Goal: Information Seeking & Learning: Learn about a topic

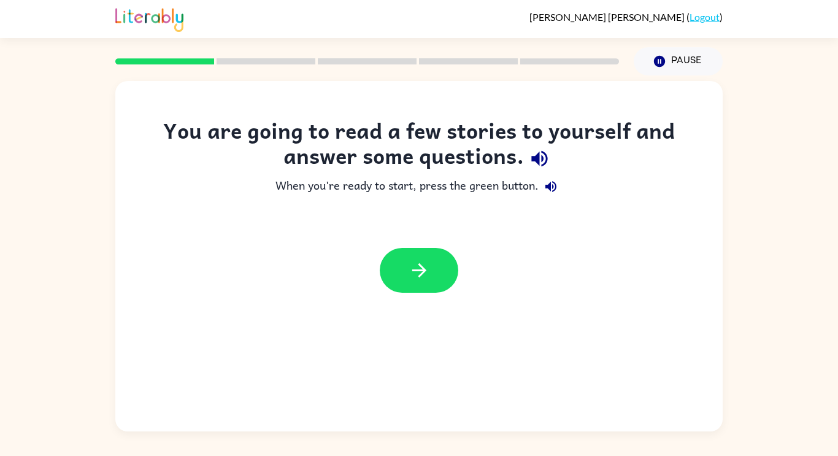
click at [539, 153] on icon "button" at bounding box center [539, 159] width 16 height 16
click at [537, 152] on icon "button" at bounding box center [539, 158] width 21 height 21
click at [437, 263] on button "button" at bounding box center [419, 270] width 79 height 45
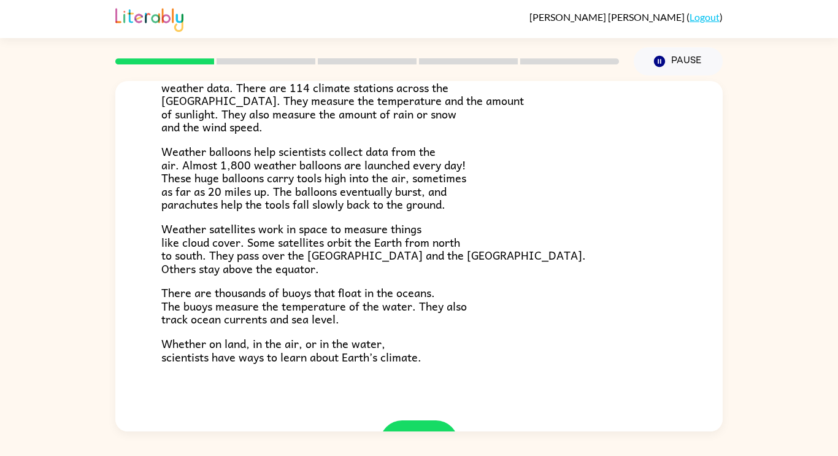
scroll to position [343, 0]
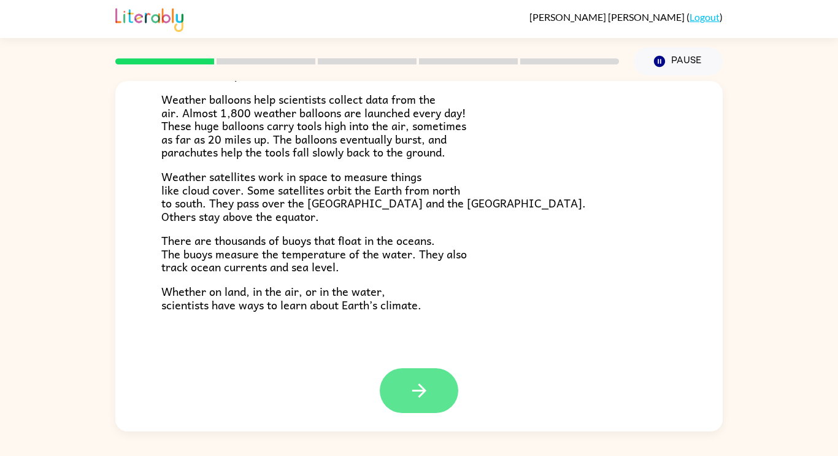
click at [430, 382] on button "button" at bounding box center [419, 390] width 79 height 45
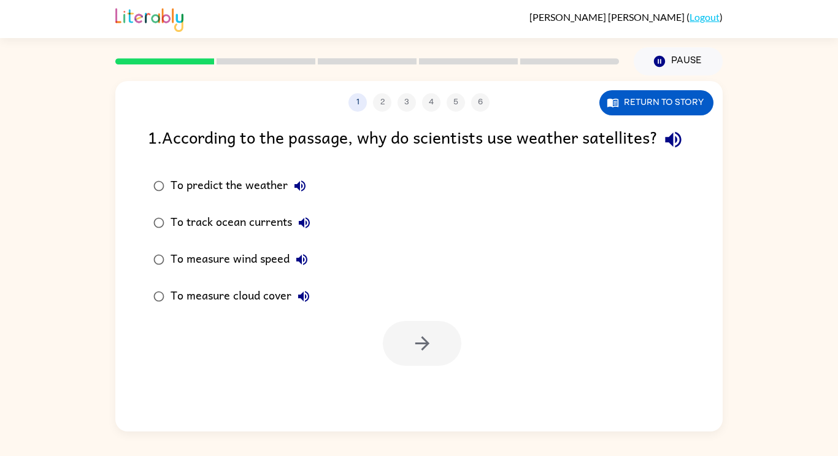
click at [266, 204] on label "To predict the weather" at bounding box center [232, 185] width 182 height 37
click at [431, 354] on icon "button" at bounding box center [422, 342] width 21 height 21
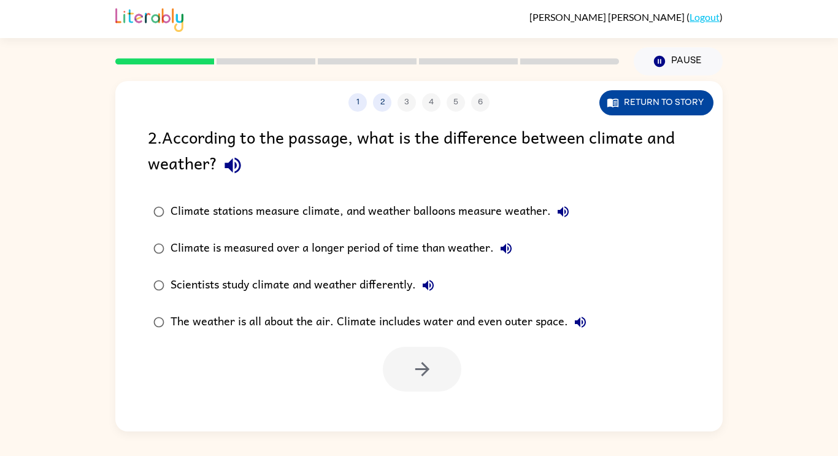
click at [640, 109] on button "Return to story" at bounding box center [656, 102] width 114 height 25
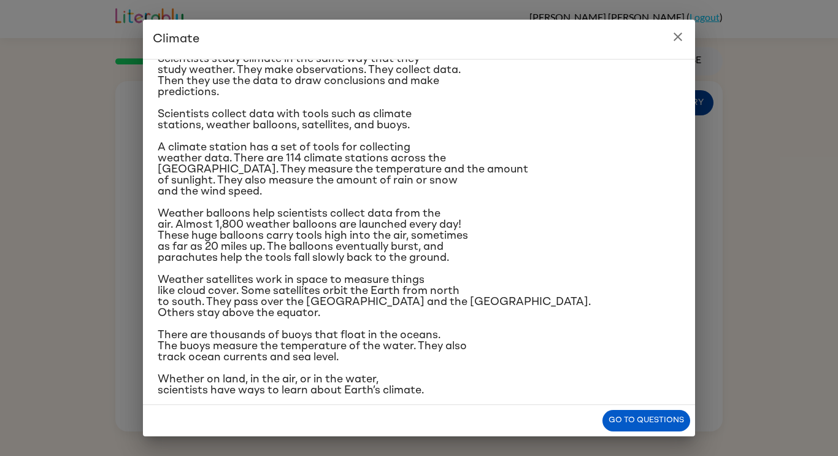
scroll to position [124, 0]
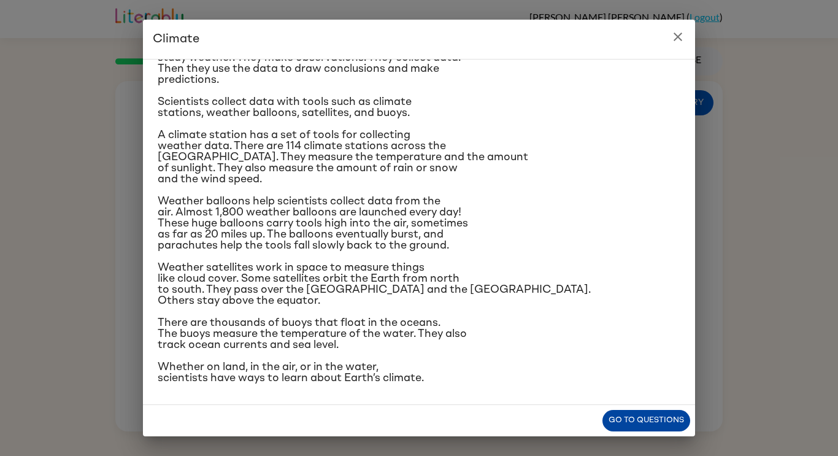
click at [661, 421] on button "Go to questions" at bounding box center [646, 420] width 88 height 21
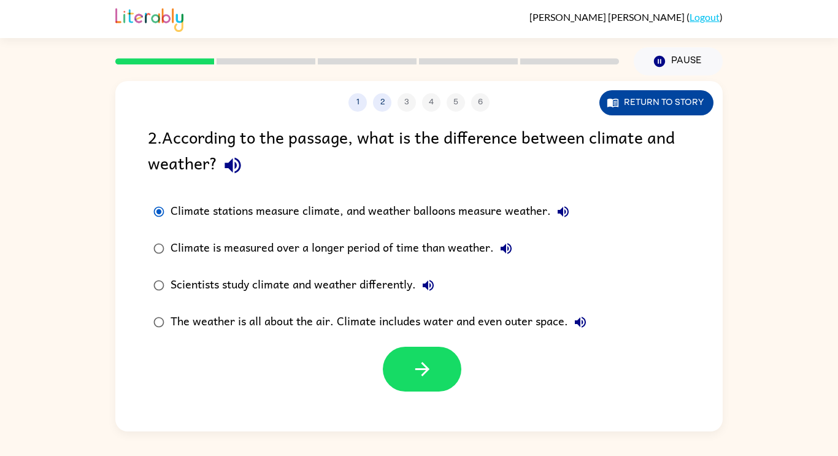
click at [642, 102] on button "Return to story" at bounding box center [656, 102] width 114 height 25
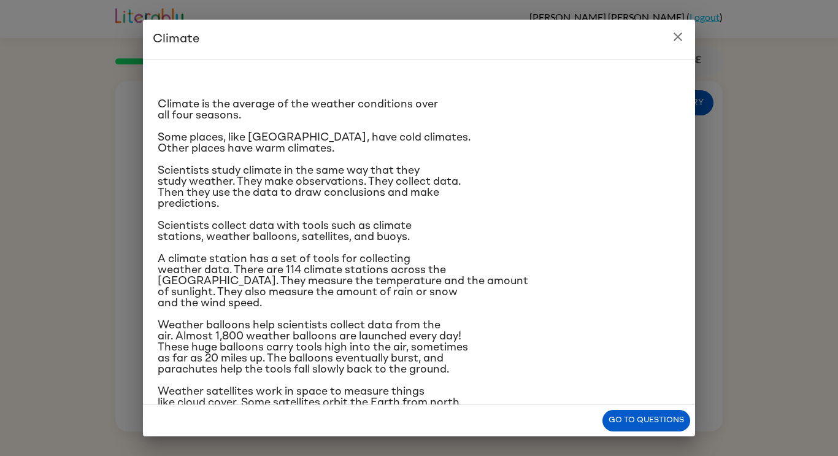
click at [539, 367] on p "Weather balloons help scientists collect data from the air. Almost 1,800 weathe…" at bounding box center [419, 347] width 523 height 55
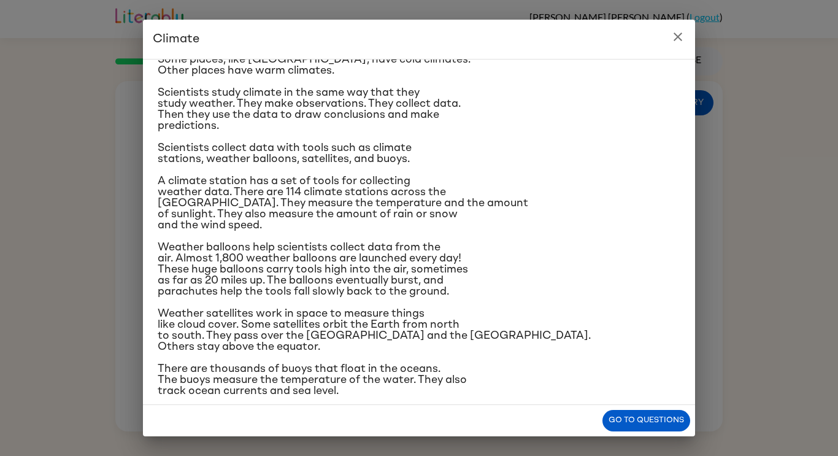
scroll to position [80, 0]
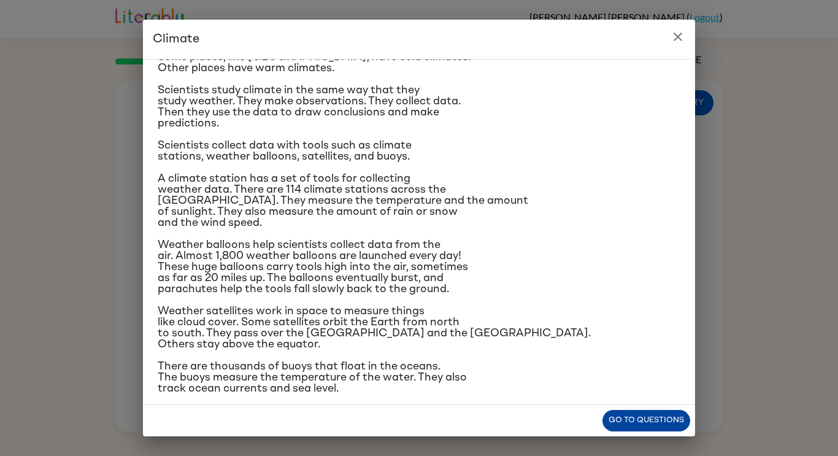
click at [650, 418] on button "Go to questions" at bounding box center [646, 420] width 88 height 21
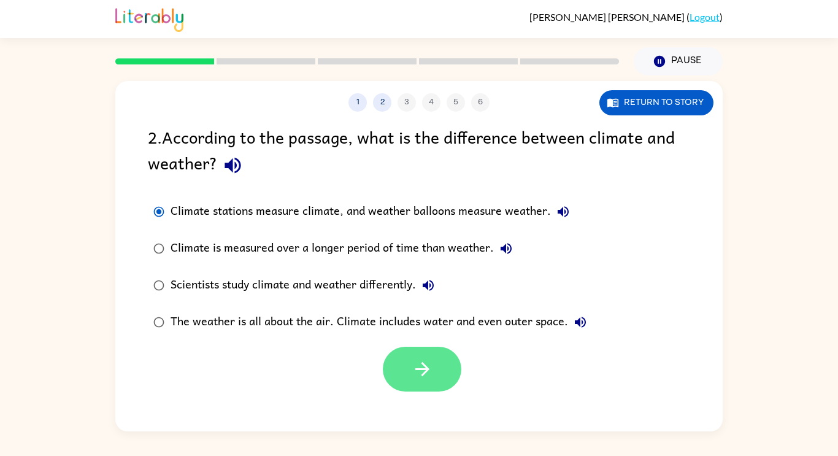
click at [426, 371] on icon "button" at bounding box center [422, 369] width 14 height 14
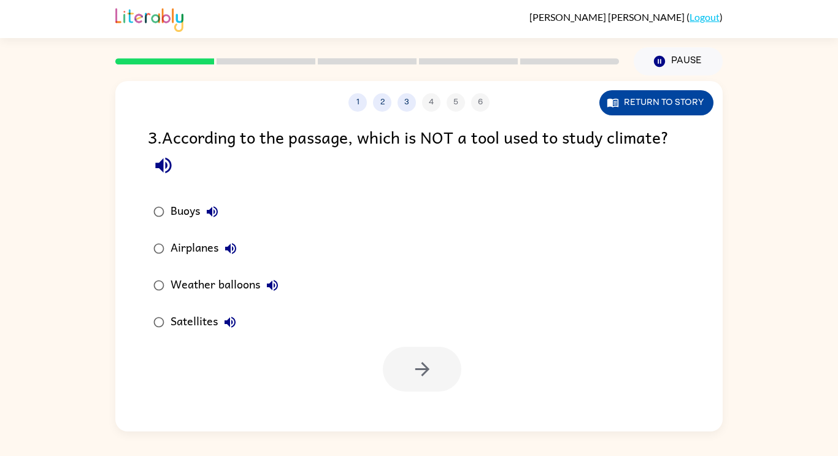
click at [648, 105] on button "Return to story" at bounding box center [656, 102] width 114 height 25
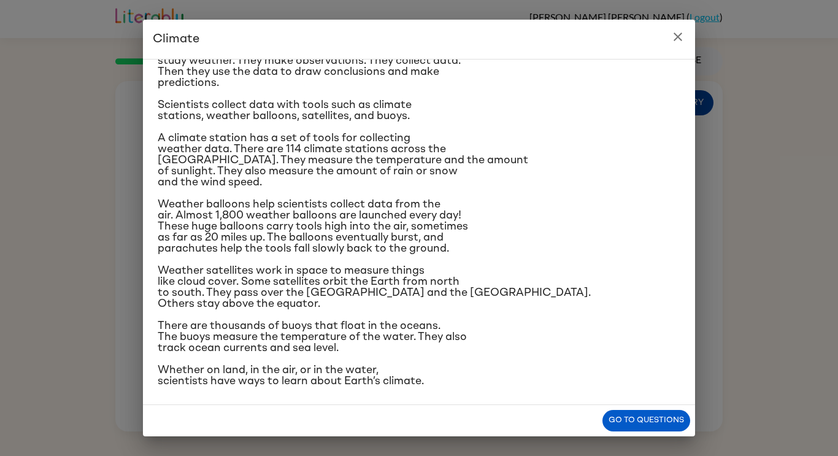
scroll to position [124, 0]
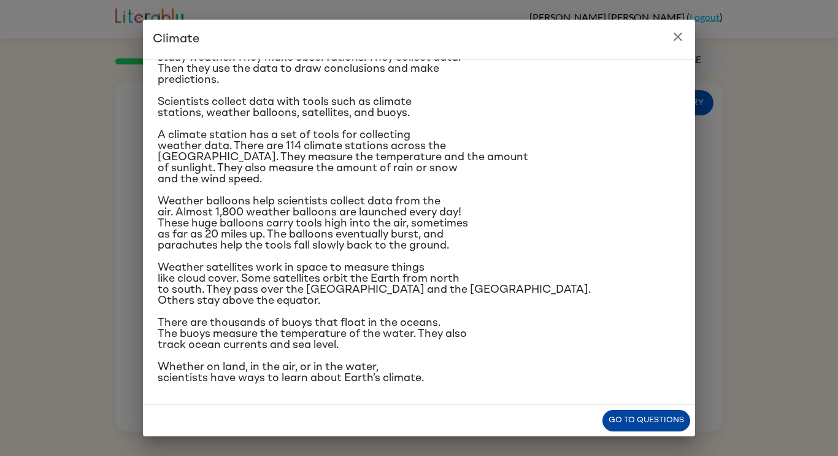
click at [647, 424] on button "Go to questions" at bounding box center [646, 420] width 88 height 21
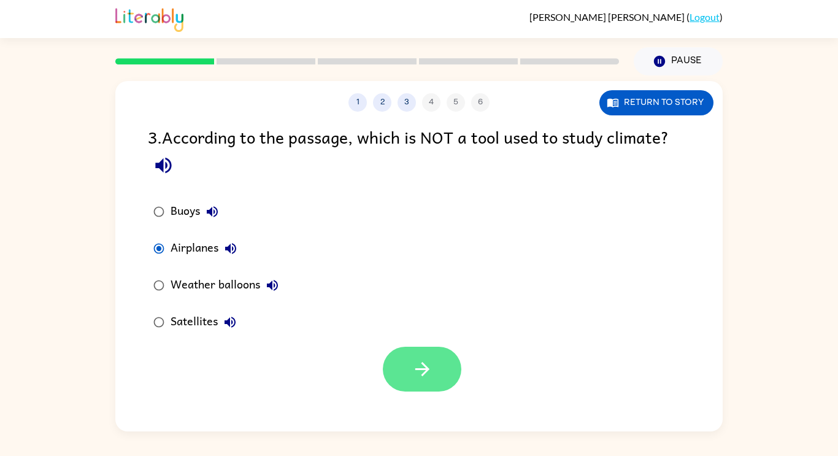
click at [429, 368] on icon "button" at bounding box center [422, 368] width 21 height 21
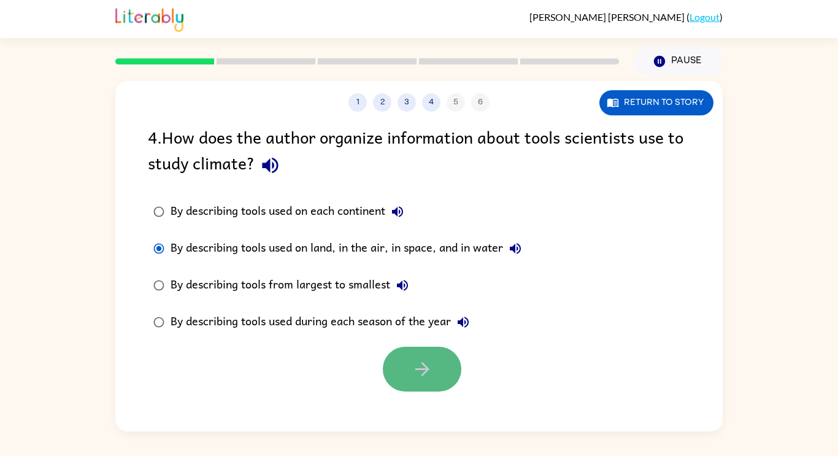
click at [415, 378] on icon "button" at bounding box center [422, 368] width 21 height 21
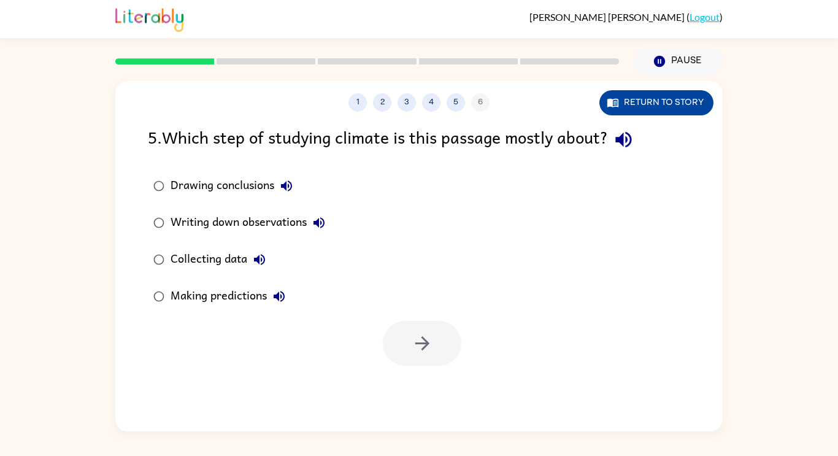
click at [682, 111] on button "Return to story" at bounding box center [656, 102] width 114 height 25
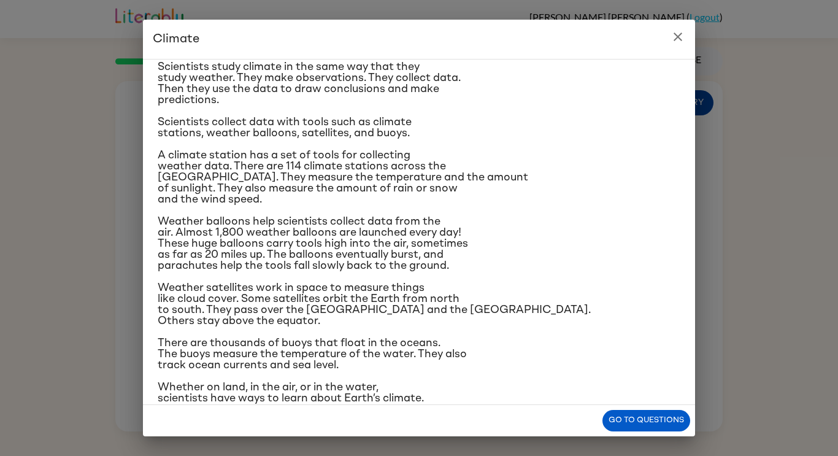
scroll to position [103, 0]
click at [643, 416] on button "Go to questions" at bounding box center [646, 420] width 88 height 21
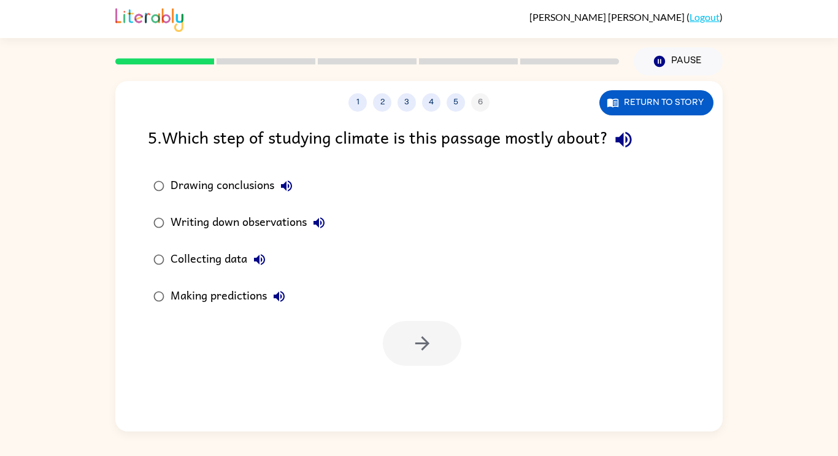
click at [286, 217] on div "Writing down observations" at bounding box center [251, 222] width 161 height 25
click at [426, 340] on icon "button" at bounding box center [422, 343] width 14 height 14
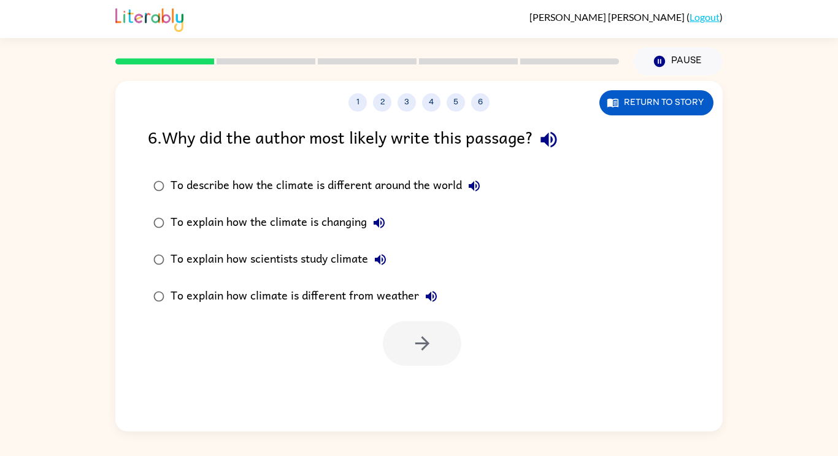
click at [338, 261] on div "To explain how scientists study climate" at bounding box center [282, 259] width 222 height 25
click at [334, 258] on div "To explain how scientists study climate" at bounding box center [282, 259] width 222 height 25
click at [426, 337] on icon "button" at bounding box center [422, 342] width 21 height 21
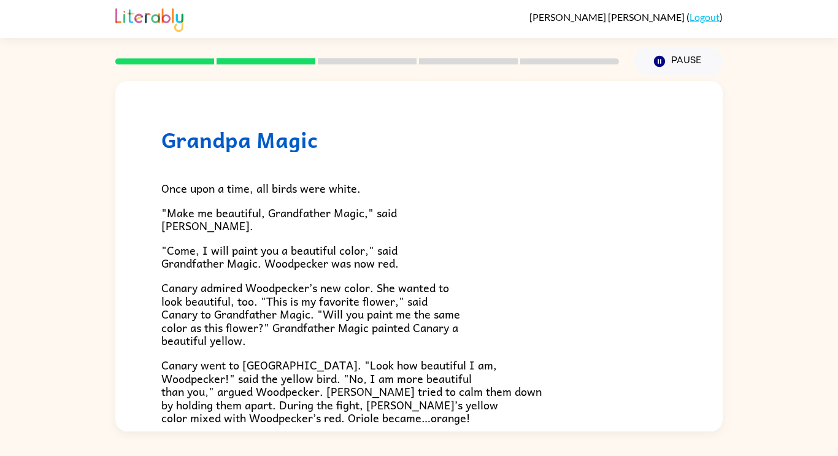
click at [750, 299] on div "Grandpa Magic Once upon a time, all birds were white. "Make me beautiful, Grand…" at bounding box center [419, 253] width 838 height 356
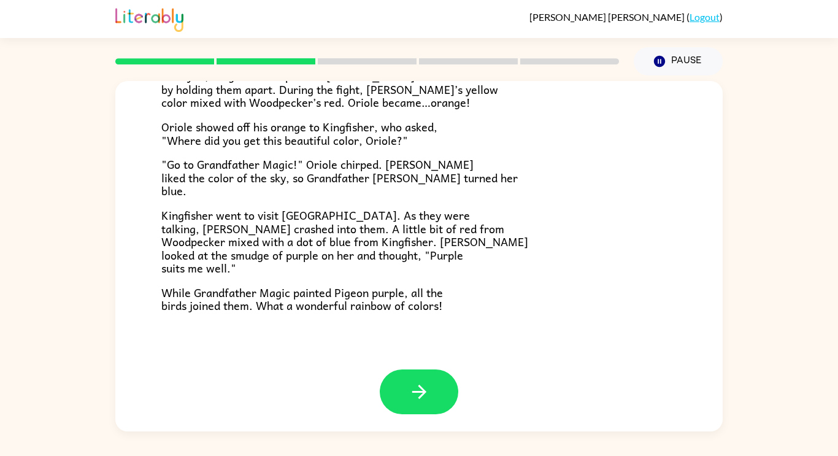
scroll to position [317, 0]
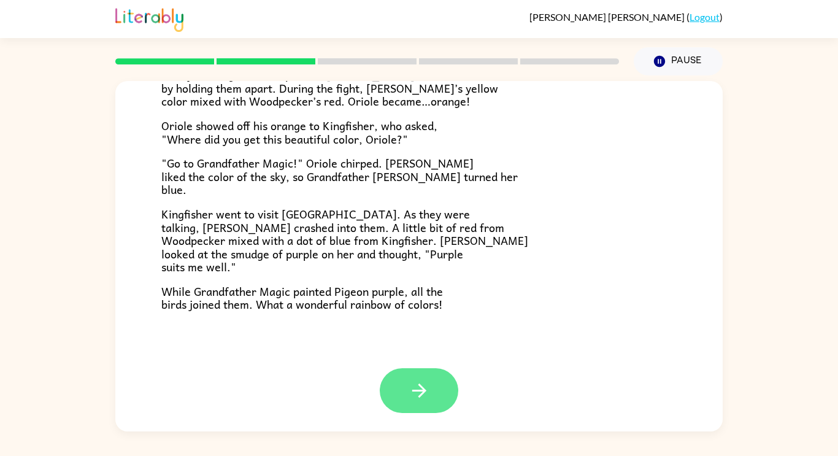
click at [438, 382] on button "button" at bounding box center [419, 390] width 79 height 45
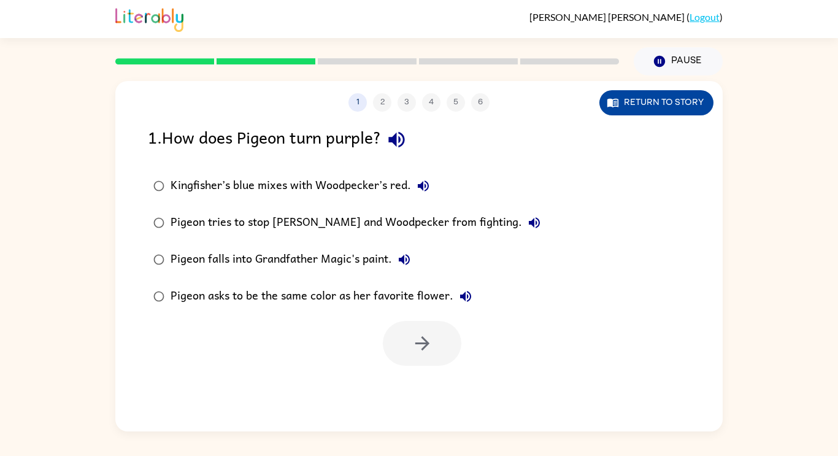
click at [653, 112] on button "Return to story" at bounding box center [656, 102] width 114 height 25
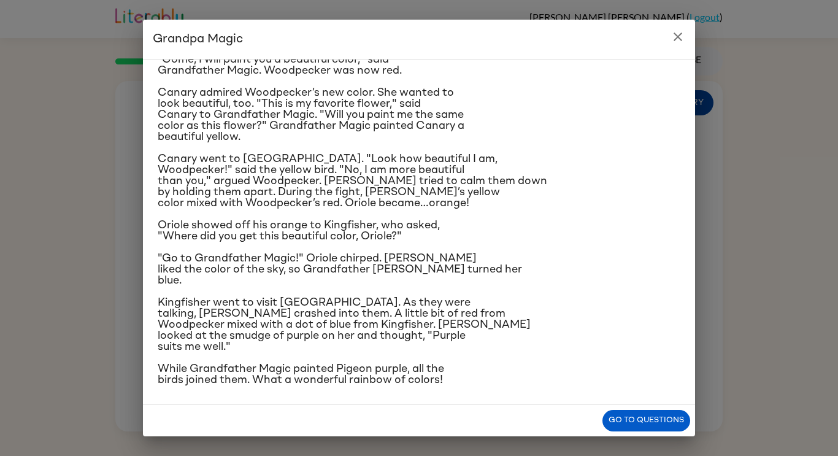
scroll to position [102, 0]
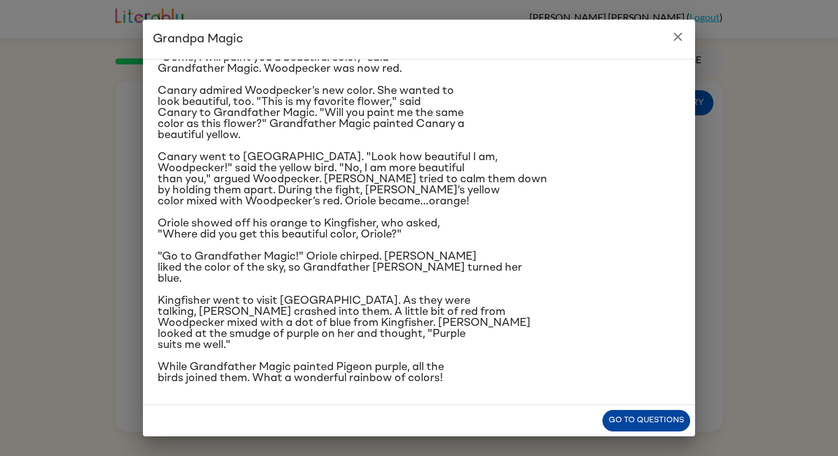
click at [632, 416] on button "Go to questions" at bounding box center [646, 420] width 88 height 21
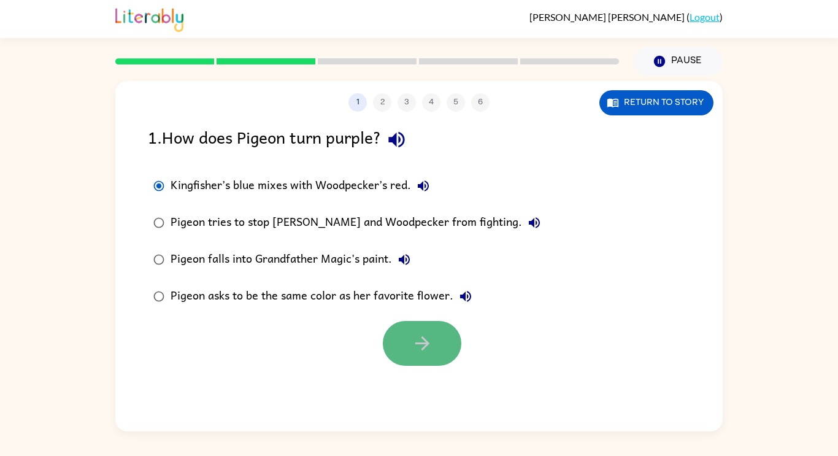
click at [429, 325] on button "button" at bounding box center [422, 343] width 79 height 45
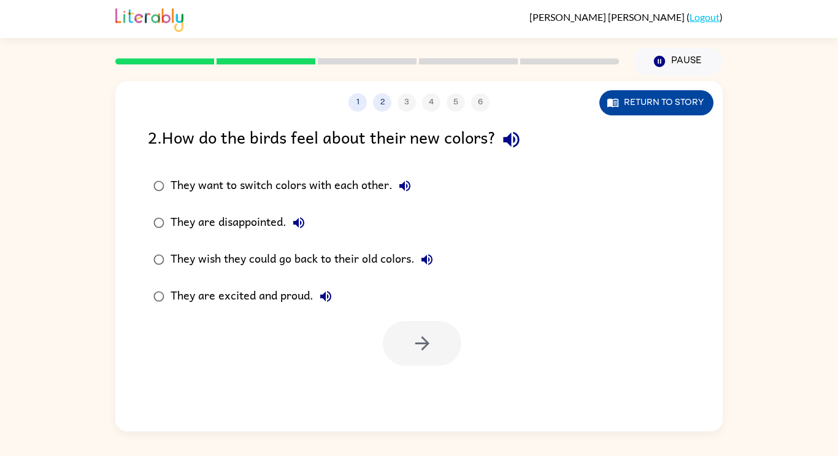
click at [669, 96] on button "Return to story" at bounding box center [656, 102] width 114 height 25
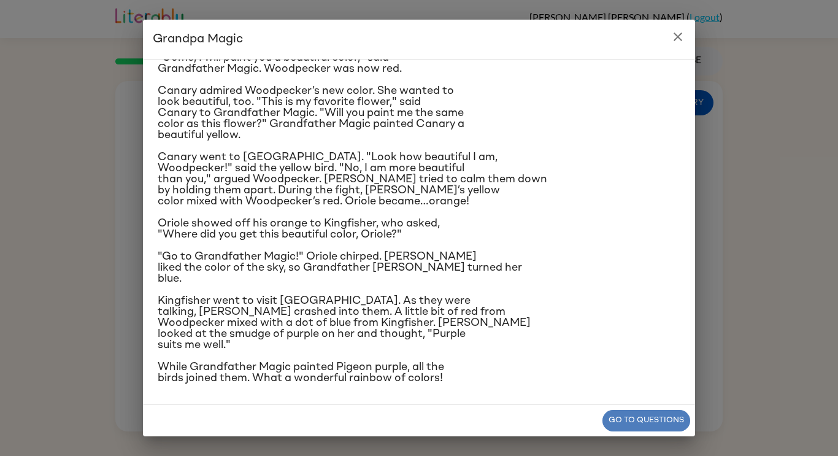
click at [627, 423] on button "Go to questions" at bounding box center [646, 420] width 88 height 21
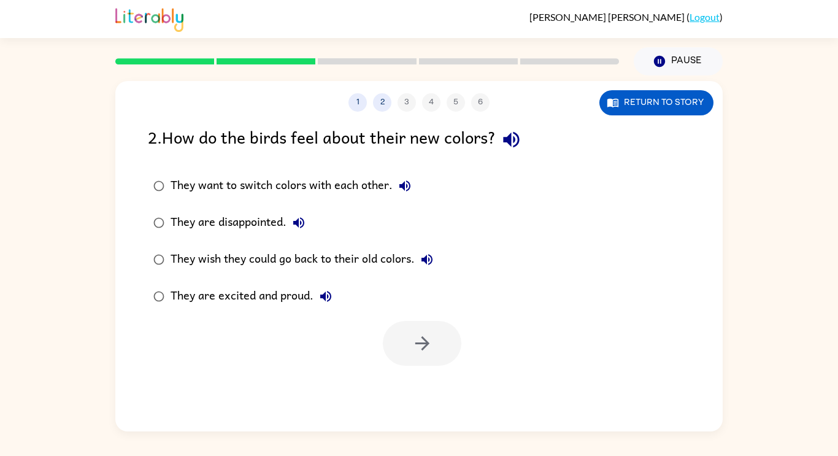
click at [288, 300] on div "They are excited and proud." at bounding box center [254, 296] width 167 height 25
click at [420, 339] on icon "button" at bounding box center [422, 342] width 21 height 21
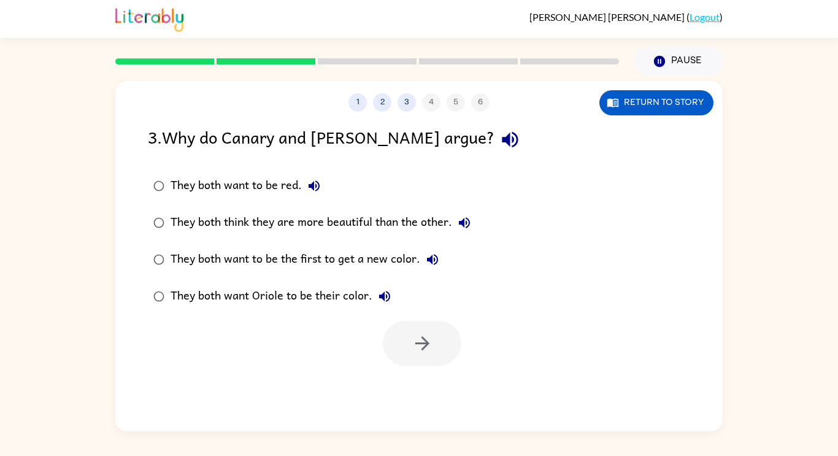
click at [401, 225] on div "They both think they are more beautiful than the other." at bounding box center [324, 222] width 306 height 25
click at [427, 337] on icon "button" at bounding box center [422, 342] width 21 height 21
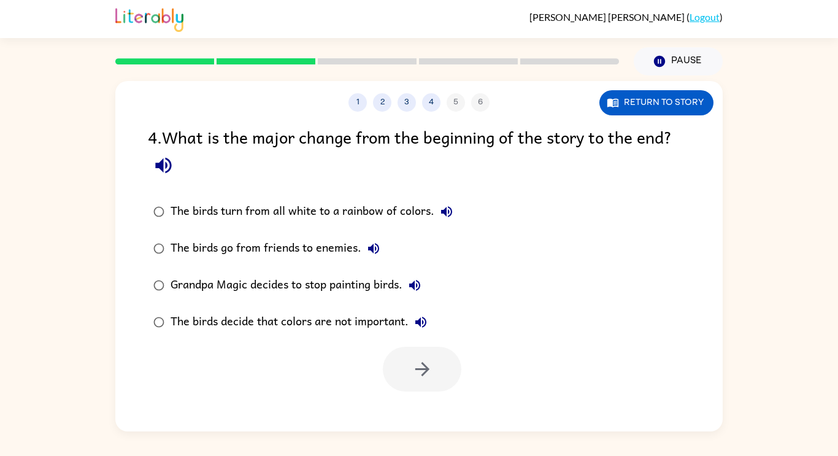
click at [424, 211] on div "The birds turn from all white to a rainbow of colors." at bounding box center [315, 211] width 288 height 25
click at [423, 363] on icon "button" at bounding box center [422, 368] width 21 height 21
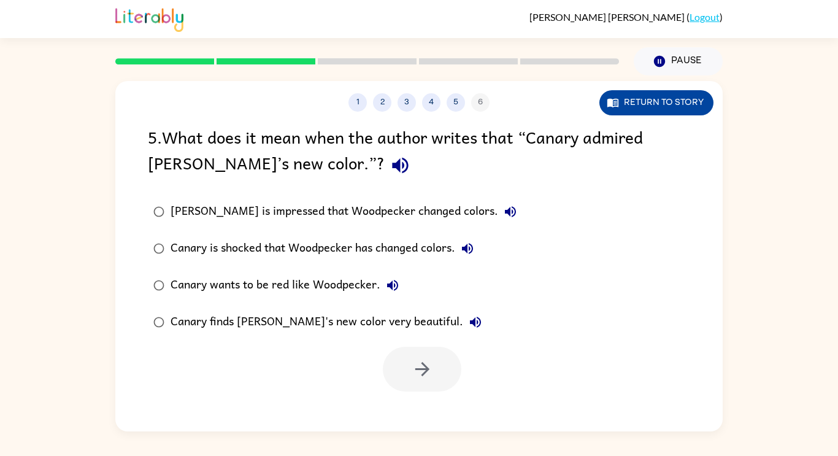
click at [639, 109] on button "Return to story" at bounding box center [656, 102] width 114 height 25
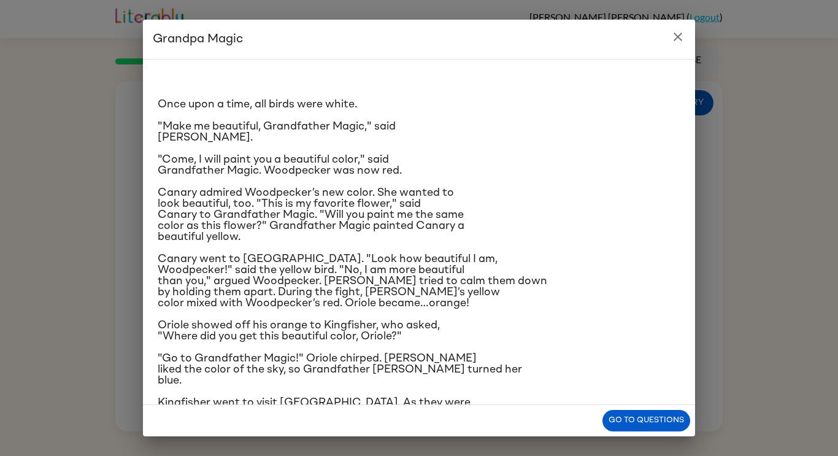
click at [683, 40] on icon "close" at bounding box center [677, 36] width 15 height 15
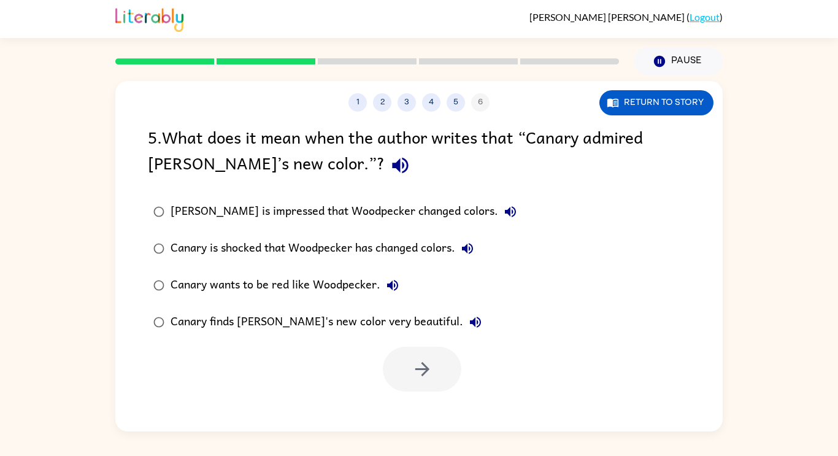
click at [237, 318] on div "Canary finds [PERSON_NAME]'s new color very beautiful." at bounding box center [329, 322] width 317 height 25
click at [404, 378] on button "button" at bounding box center [422, 369] width 79 height 45
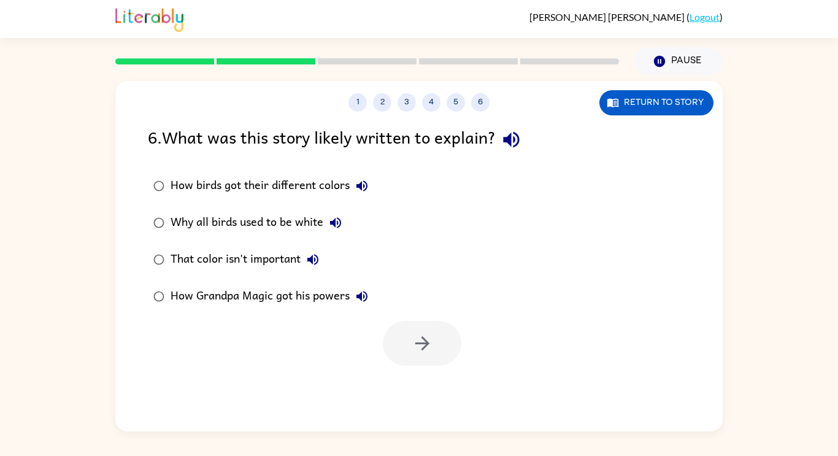
click at [294, 179] on div "How birds got their different colors" at bounding box center [273, 186] width 204 height 25
click at [423, 339] on icon "button" at bounding box center [422, 343] width 14 height 14
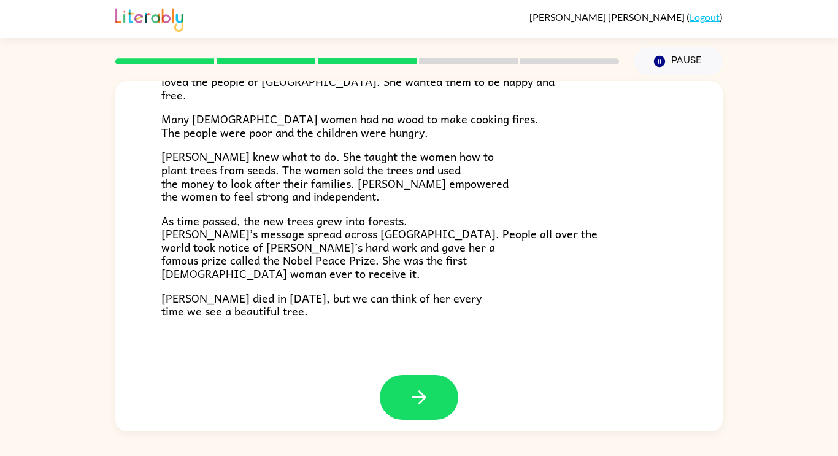
scroll to position [345, 0]
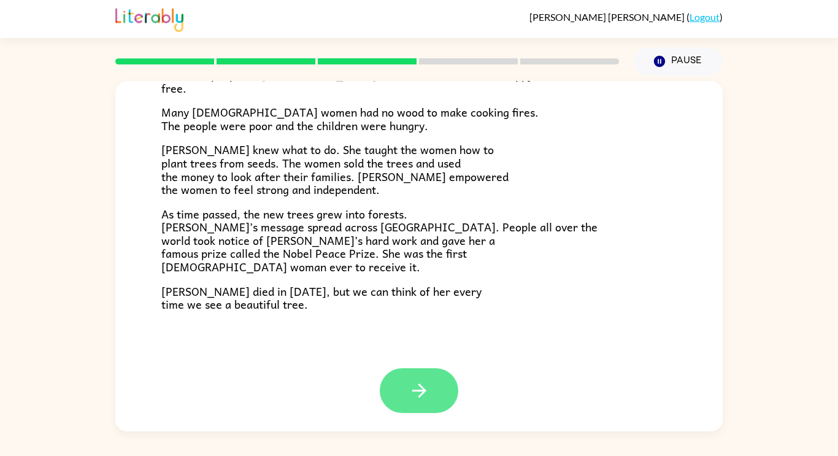
click at [435, 391] on button "button" at bounding box center [419, 390] width 79 height 45
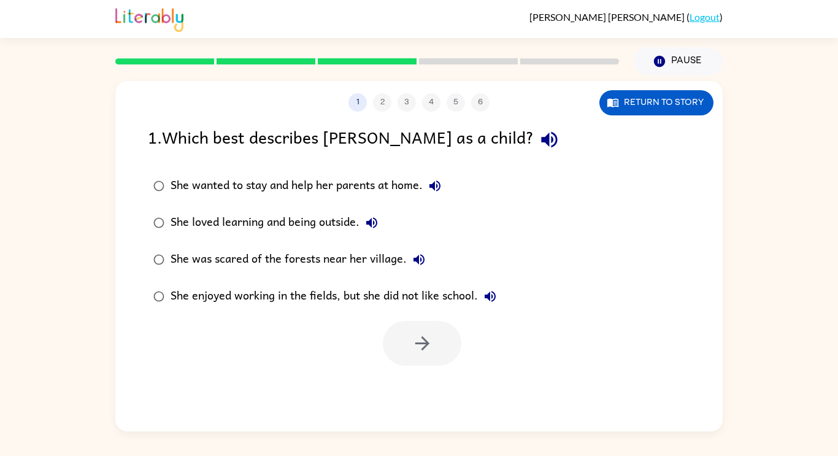
scroll to position [0, 0]
click at [310, 226] on div "She loved learning and being outside." at bounding box center [277, 222] width 213 height 25
click at [419, 344] on icon "button" at bounding box center [422, 343] width 14 height 14
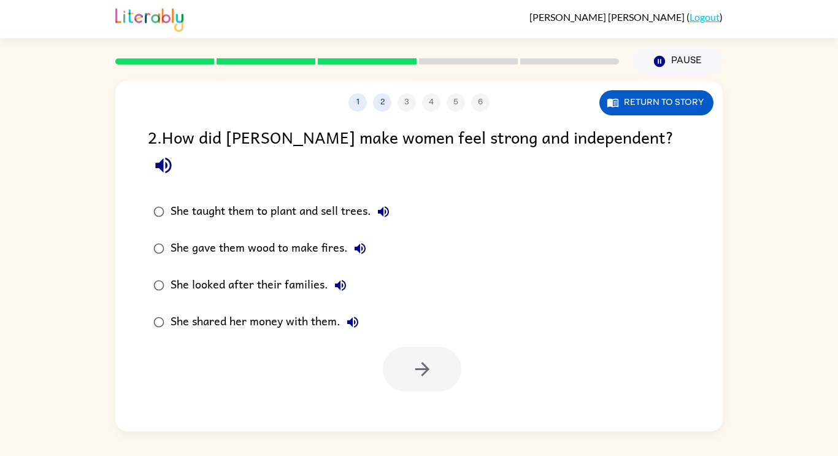
click at [351, 199] on div "She taught them to plant and sell trees." at bounding box center [283, 211] width 225 height 25
click at [419, 358] on icon "button" at bounding box center [422, 368] width 21 height 21
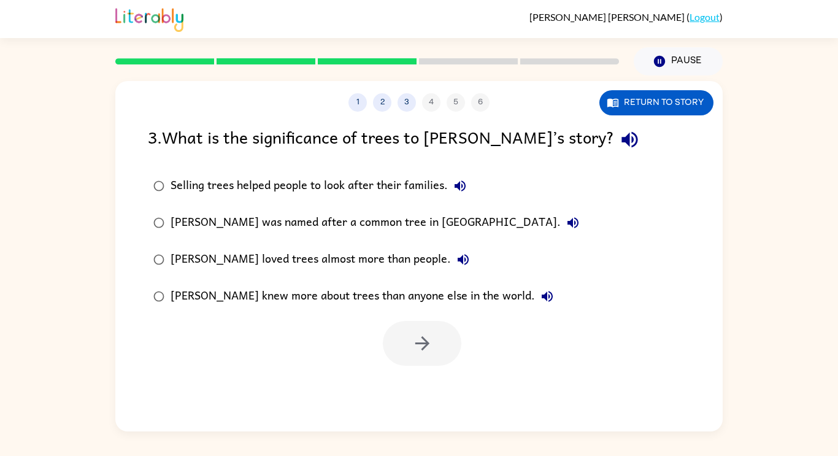
click at [275, 192] on div "Selling trees helped people to look after their families." at bounding box center [322, 186] width 302 height 25
click at [418, 353] on icon "button" at bounding box center [422, 342] width 21 height 21
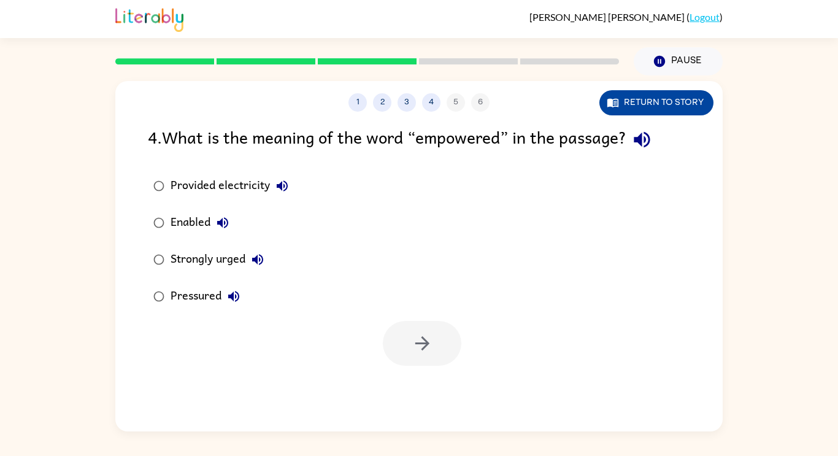
click at [667, 114] on button "Return to story" at bounding box center [656, 102] width 114 height 25
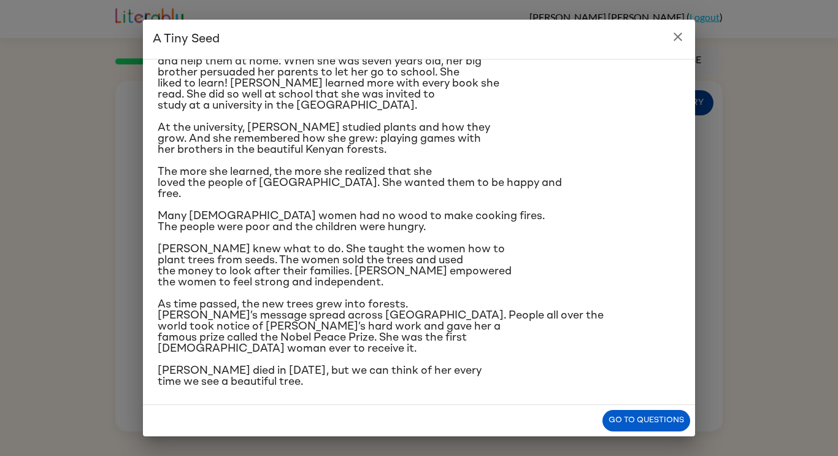
scroll to position [124, 0]
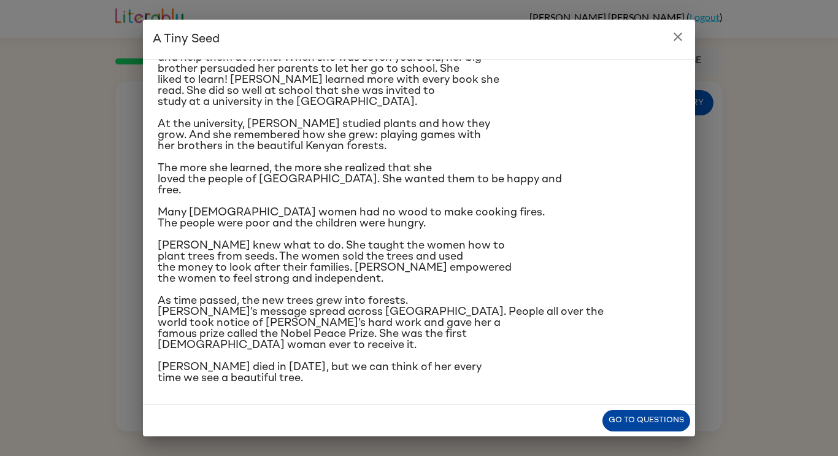
click at [631, 419] on button "Go to questions" at bounding box center [646, 420] width 88 height 21
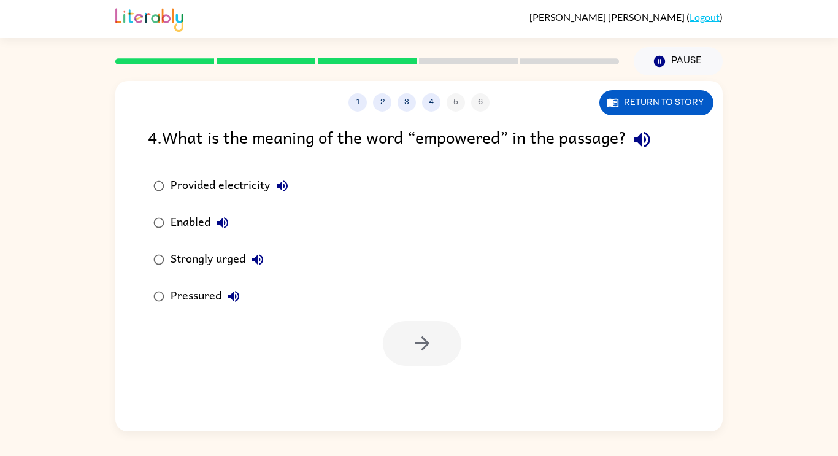
click at [250, 192] on div "Provided electricity" at bounding box center [233, 186] width 124 height 25
click at [410, 356] on button "button" at bounding box center [422, 343] width 79 height 45
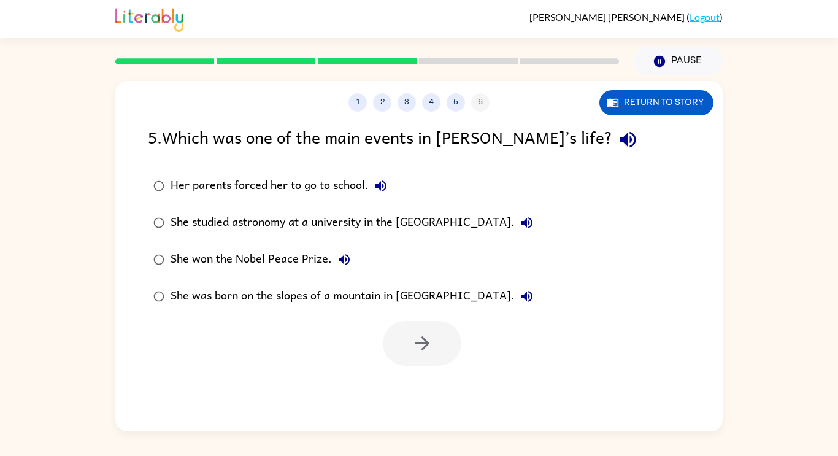
click at [248, 258] on div "She won the Nobel Peace Prize." at bounding box center [264, 259] width 186 height 25
click at [414, 331] on button "button" at bounding box center [422, 343] width 79 height 45
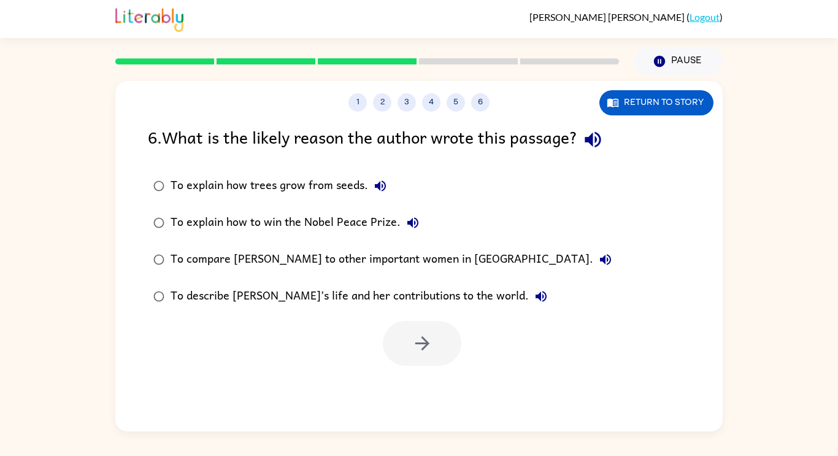
click at [285, 261] on div "To compare [PERSON_NAME] to other important women in [GEOGRAPHIC_DATA]." at bounding box center [394, 259] width 447 height 25
click at [266, 296] on div "To describe [PERSON_NAME]’s life and her contributions to the world." at bounding box center [362, 296] width 383 height 25
click at [446, 332] on button "button" at bounding box center [422, 343] width 79 height 45
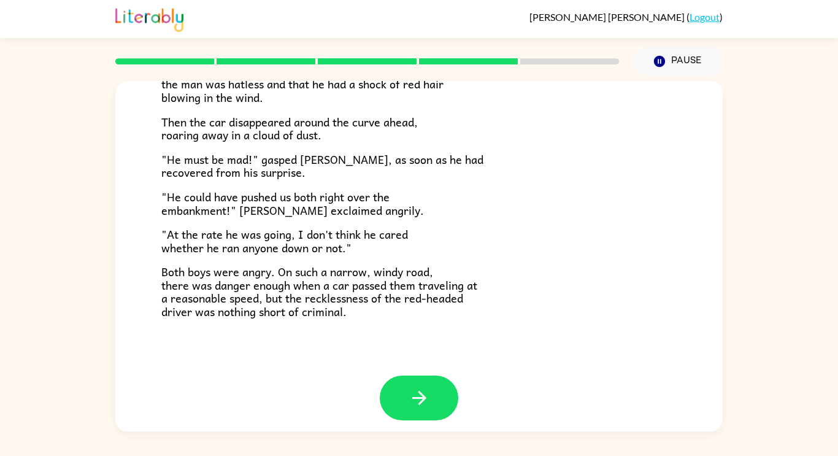
scroll to position [340, 0]
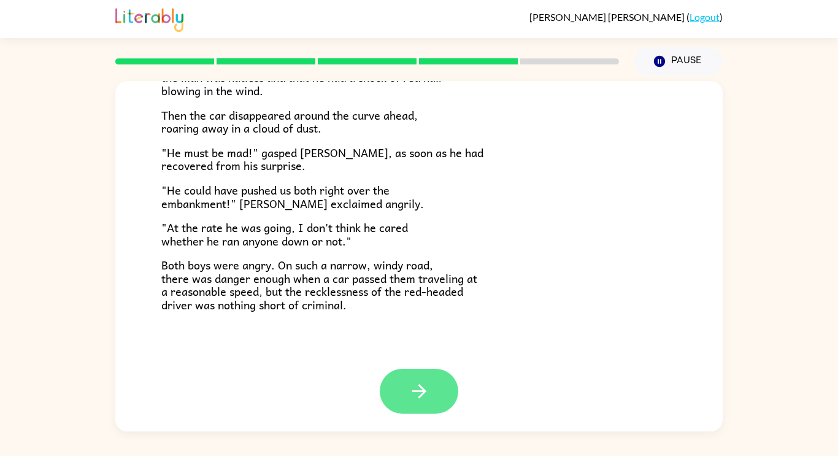
click at [388, 383] on button "button" at bounding box center [419, 391] width 79 height 45
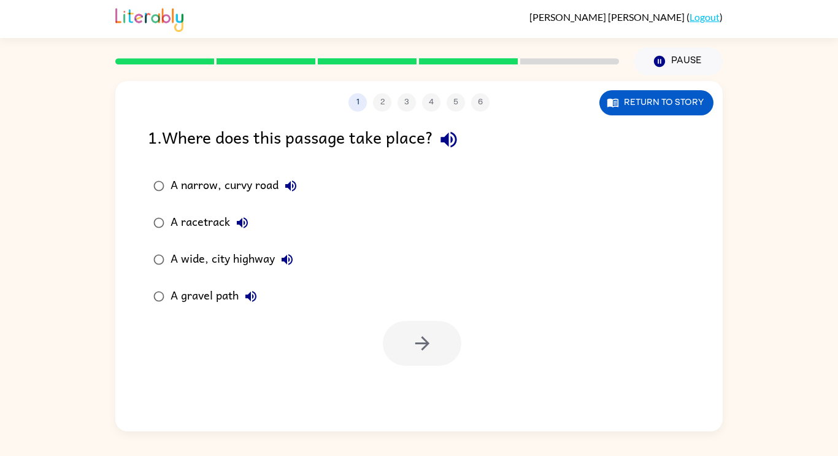
scroll to position [0, 0]
click at [661, 106] on button "Return to story" at bounding box center [656, 102] width 114 height 25
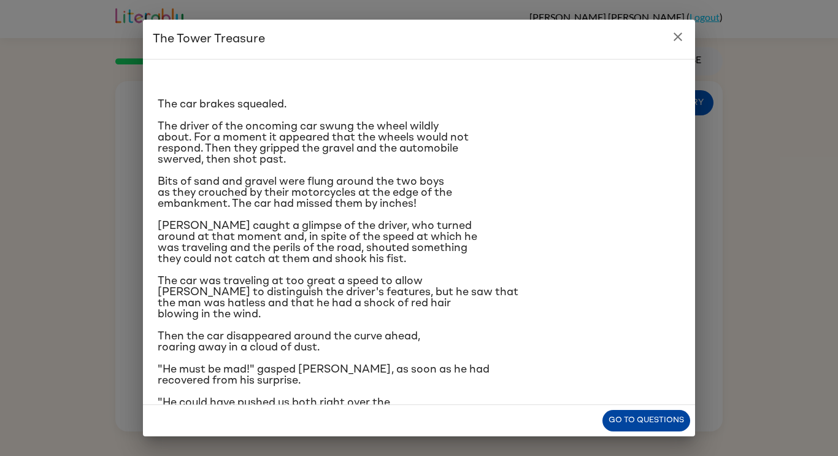
click at [632, 414] on button "Go to questions" at bounding box center [646, 420] width 88 height 21
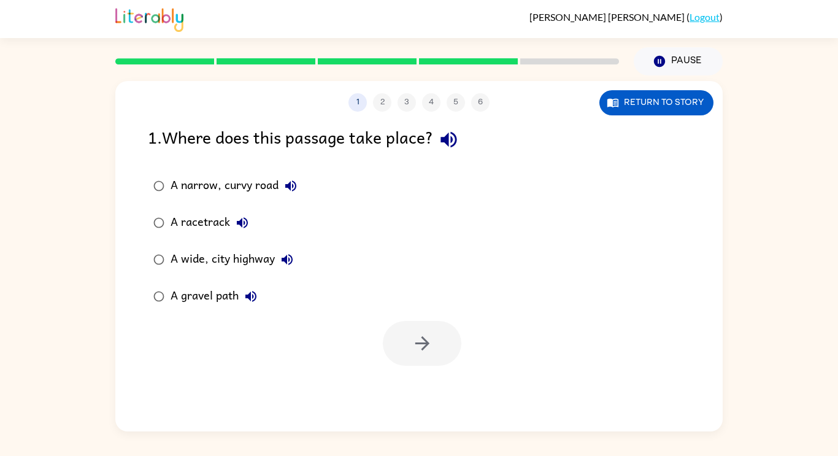
click at [218, 294] on div "A gravel path" at bounding box center [217, 296] width 93 height 25
click at [402, 329] on button "button" at bounding box center [422, 343] width 79 height 45
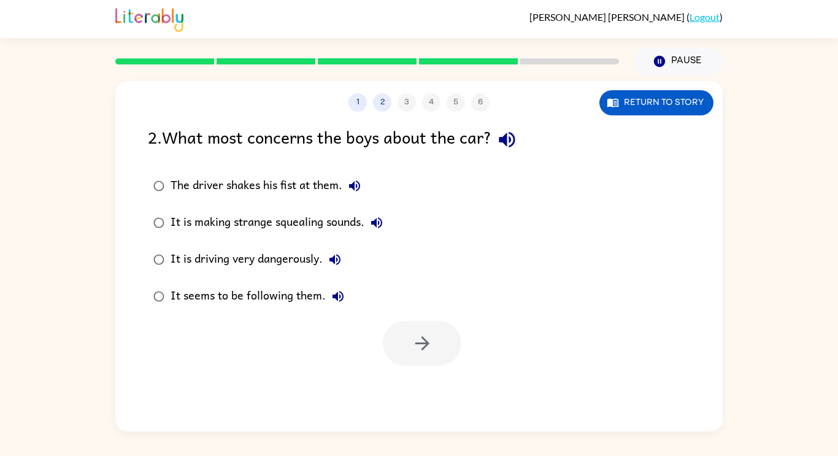
click at [301, 258] on div "It is driving very dangerously." at bounding box center [259, 259] width 177 height 25
click at [407, 344] on button "button" at bounding box center [422, 343] width 79 height 45
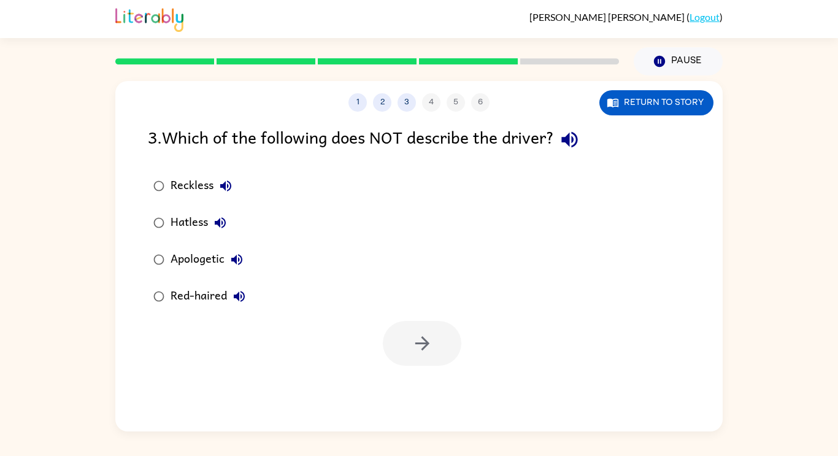
click at [218, 253] on div "Apologetic" at bounding box center [210, 259] width 79 height 25
click at [399, 335] on button "button" at bounding box center [422, 343] width 79 height 45
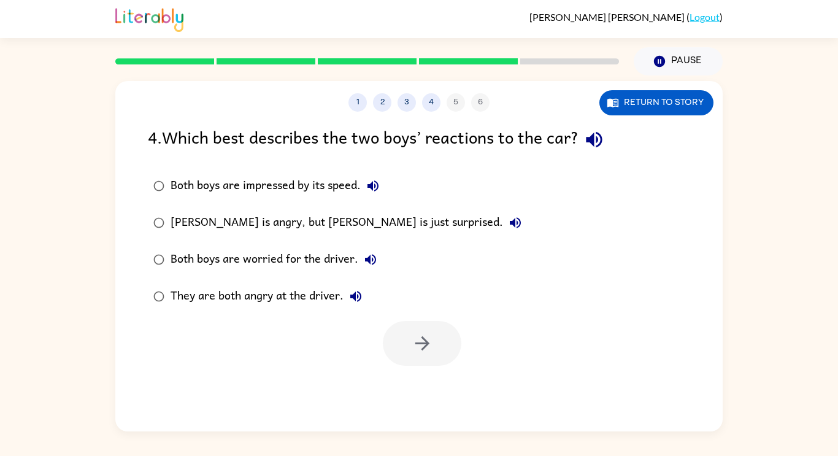
click at [274, 294] on div "They are both angry at the driver." at bounding box center [270, 296] width 198 height 25
click at [409, 347] on button "button" at bounding box center [422, 343] width 79 height 45
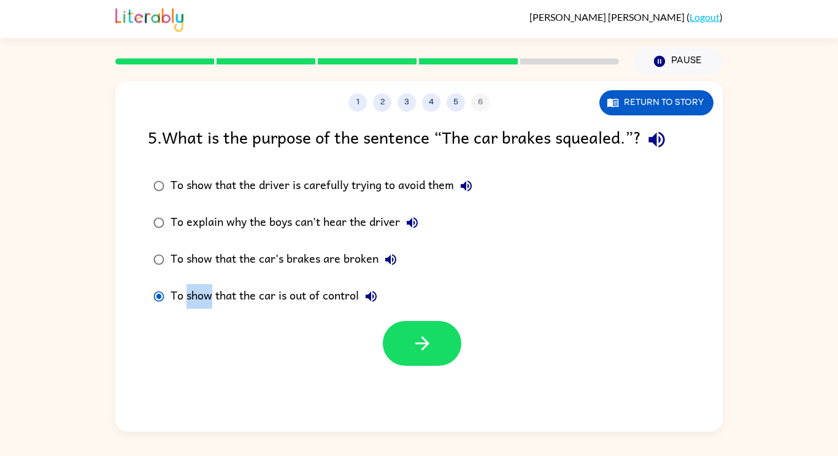
click at [299, 337] on div at bounding box center [418, 340] width 607 height 51
click at [405, 333] on button "button" at bounding box center [422, 343] width 79 height 45
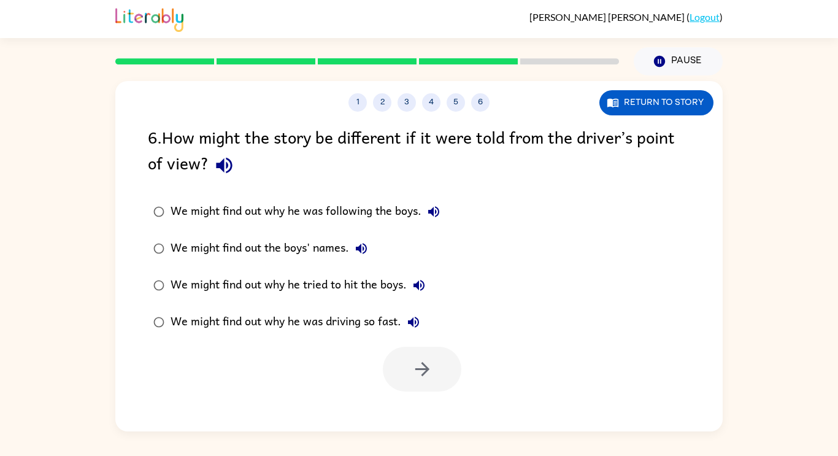
click at [405, 329] on button "We might find out why he was driving so fast." at bounding box center [413, 322] width 25 height 25
click at [232, 152] on button "button" at bounding box center [224, 165] width 31 height 31
click at [231, 160] on icon "button" at bounding box center [223, 165] width 21 height 21
click at [234, 161] on icon "button" at bounding box center [223, 165] width 21 height 21
click at [410, 361] on button "button" at bounding box center [422, 369] width 79 height 45
